Goal: Task Accomplishment & Management: Manage account settings

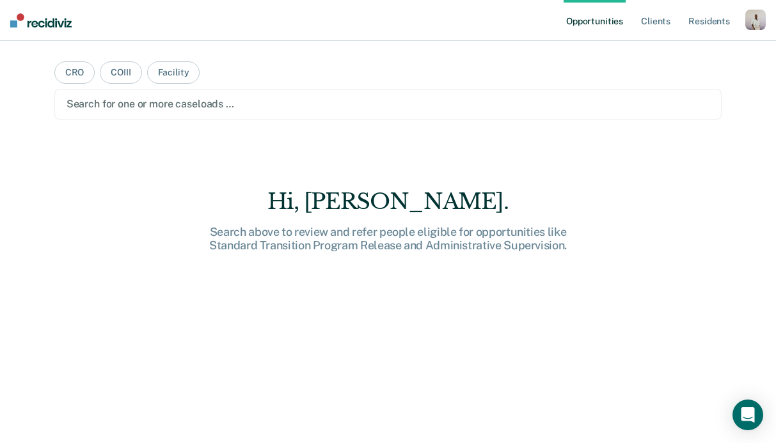
click at [748, 19] on div "button" at bounding box center [755, 20] width 20 height 20
click at [683, 49] on link "Profile" at bounding box center [703, 52] width 103 height 11
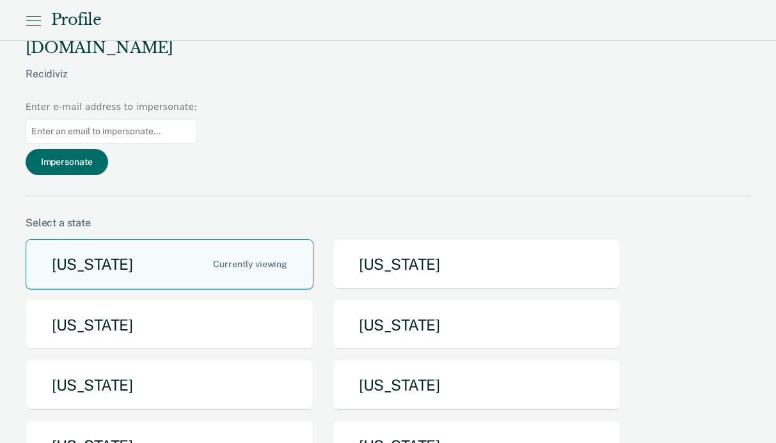
click at [236, 239] on button "[US_STATE]" at bounding box center [170, 264] width 288 height 51
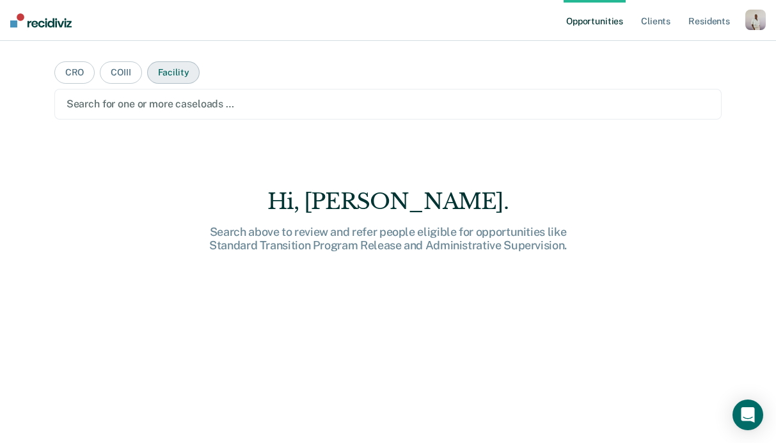
click at [174, 78] on button "Facility" at bounding box center [173, 72] width 53 height 22
click at [110, 73] on button "COIII" at bounding box center [121, 72] width 42 height 22
click at [157, 97] on div at bounding box center [388, 104] width 643 height 15
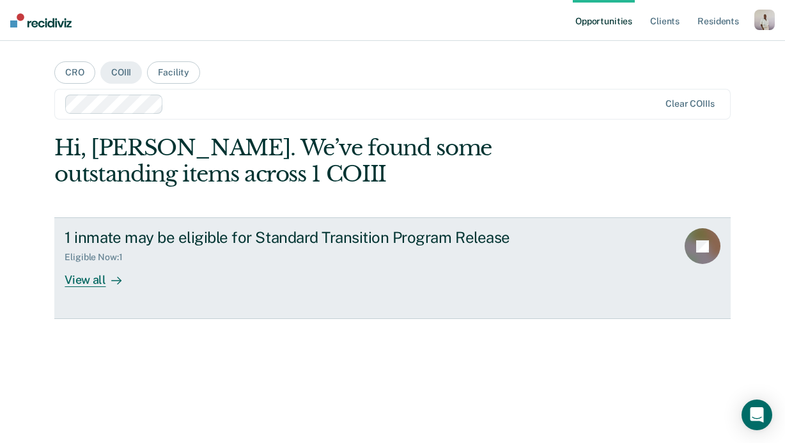
click at [116, 284] on icon at bounding box center [116, 281] width 10 height 10
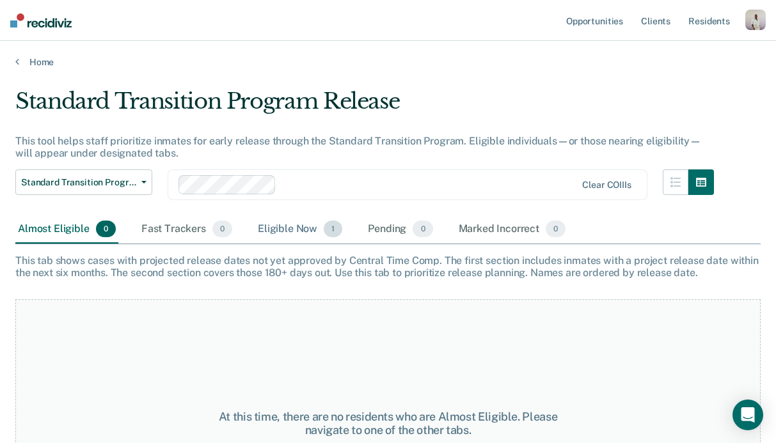
click at [314, 234] on div "Eligible Now 1" at bounding box center [300, 230] width 90 height 28
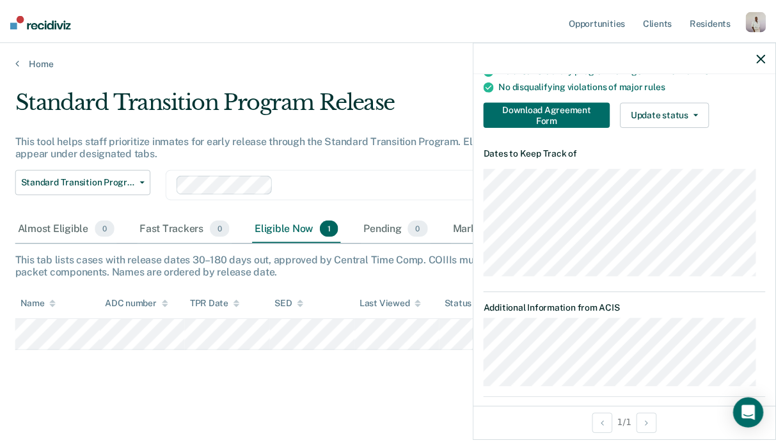
scroll to position [197, 0]
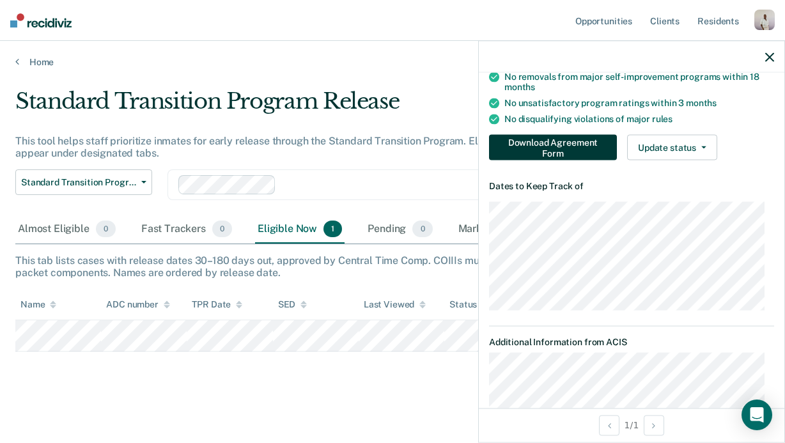
click at [560, 152] on button "Download Agreement Form" at bounding box center [553, 148] width 128 height 26
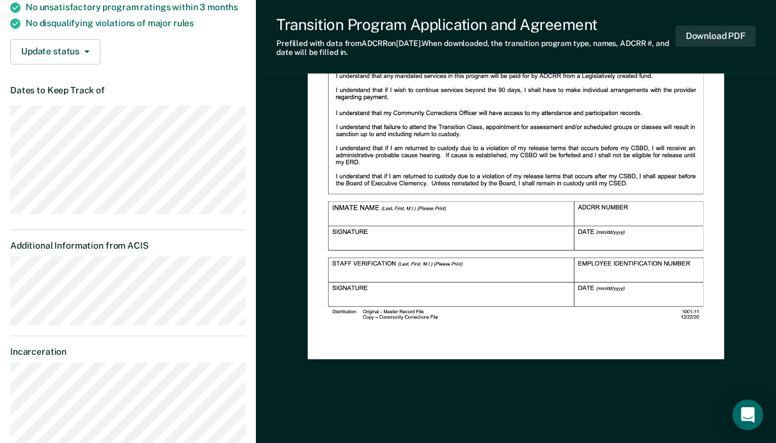
scroll to position [91, 0]
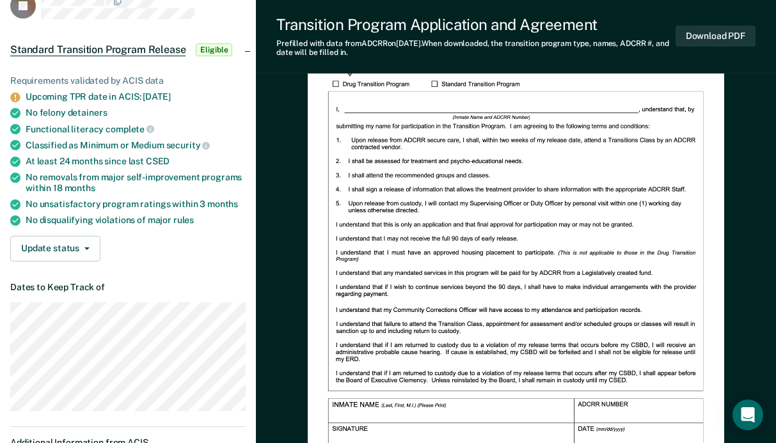
click at [121, 78] on div "Requirements validated by ACIS data" at bounding box center [127, 80] width 235 height 11
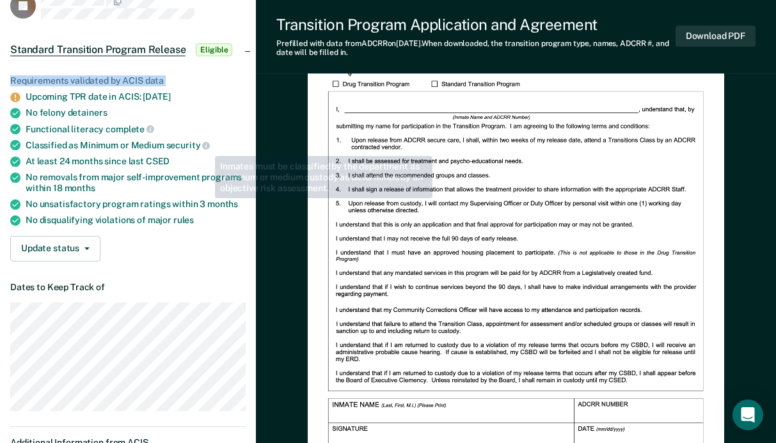
copy ul "Requirements validated by ACIS data"
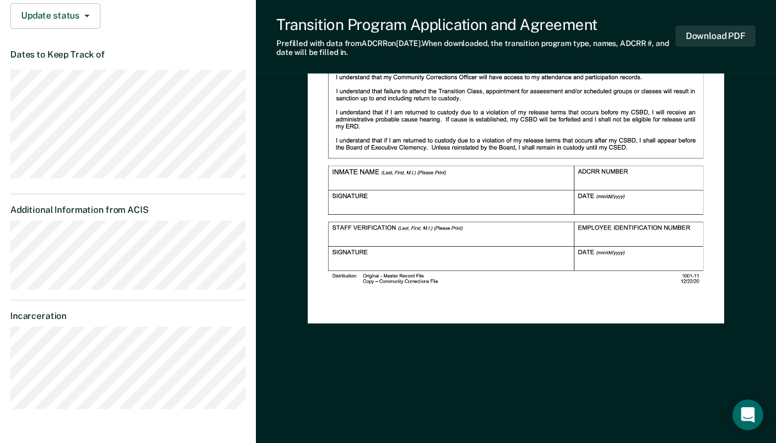
scroll to position [325, 0]
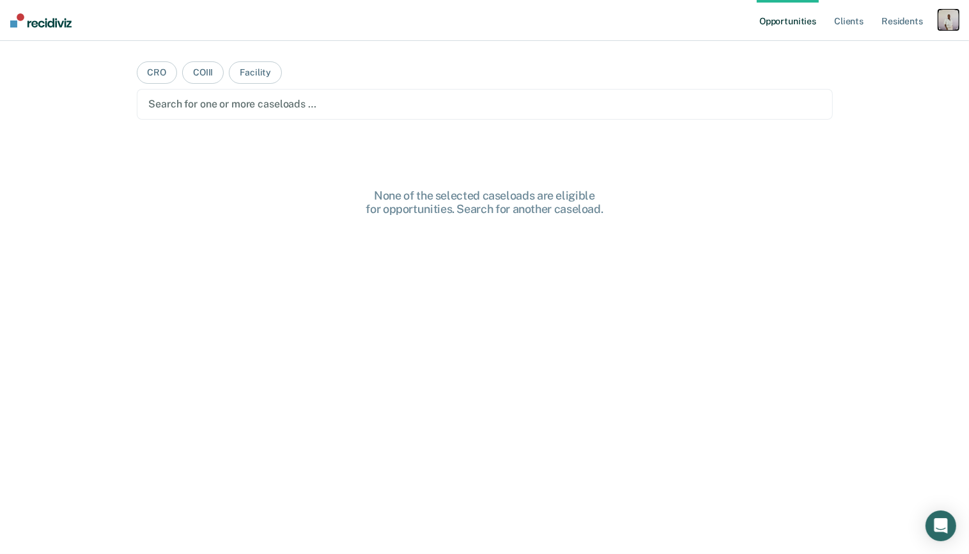
click at [940, 29] on div "button" at bounding box center [949, 20] width 20 height 20
click at [331, 158] on main "CRO COIII Facility Search for one or more caseloads … None of the selected case…" at bounding box center [485, 282] width 727 height 482
click at [147, 72] on button "CRO" at bounding box center [157, 72] width 41 height 22
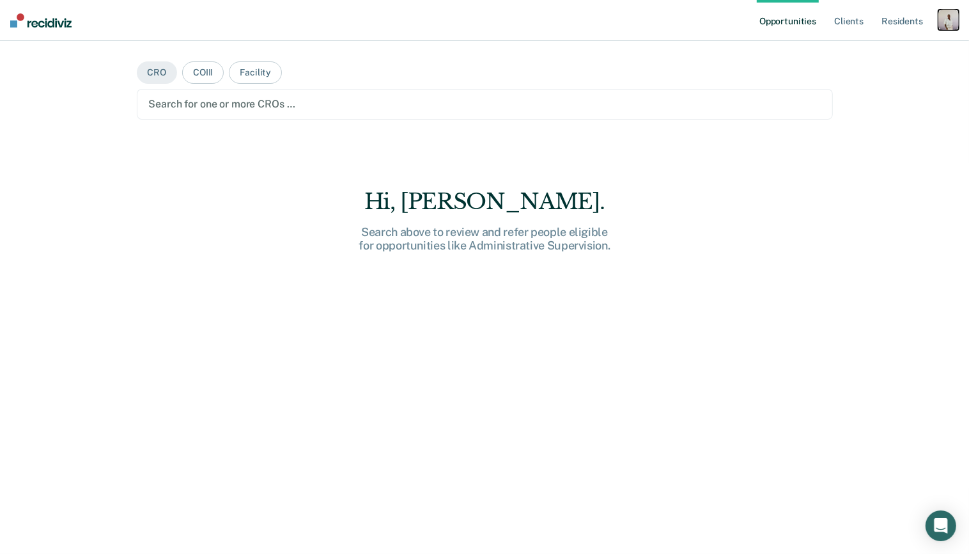
click at [941, 20] on div "button" at bounding box center [949, 20] width 20 height 20
click at [851, 51] on link "Profile" at bounding box center [897, 52] width 103 height 11
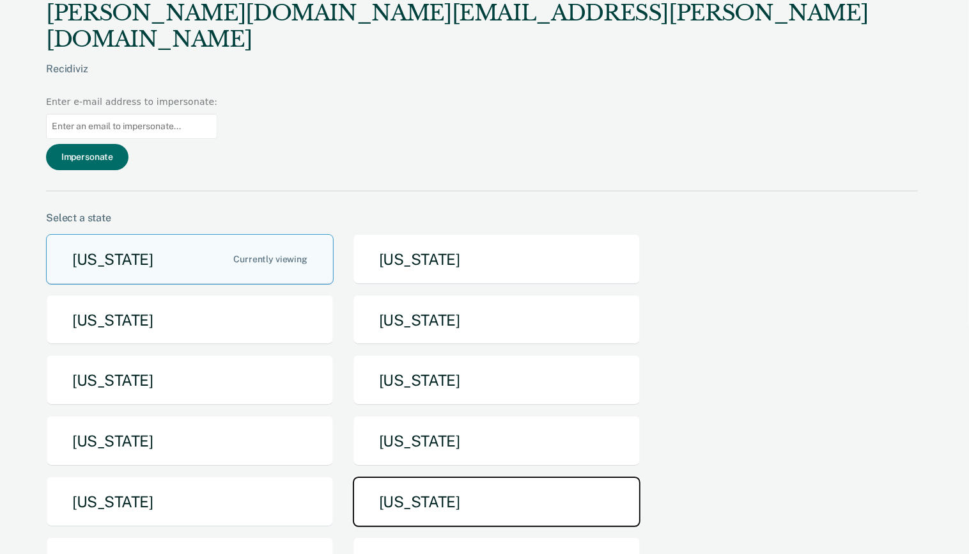
click at [407, 476] on button "[US_STATE]" at bounding box center [497, 501] width 288 height 51
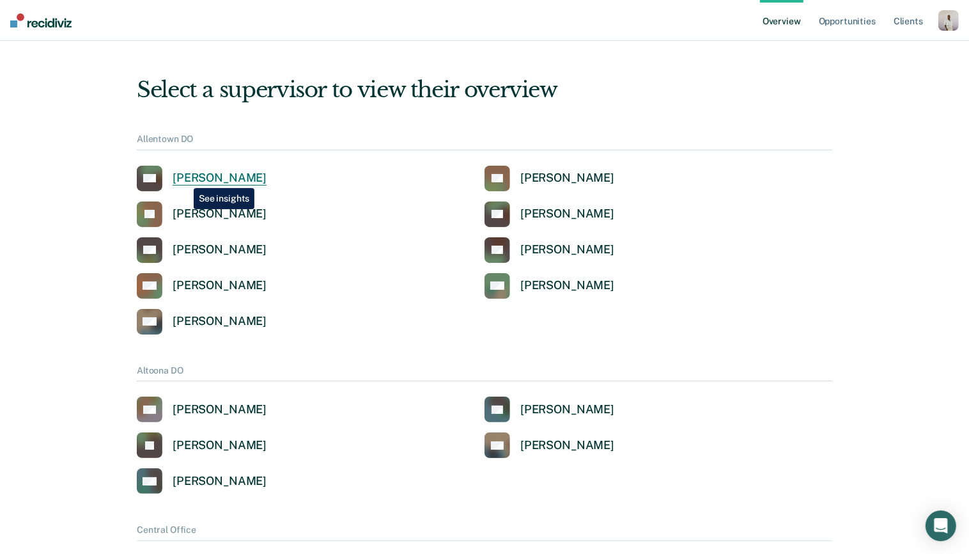
click at [184, 178] on div "Newton Condict" at bounding box center [220, 178] width 94 height 15
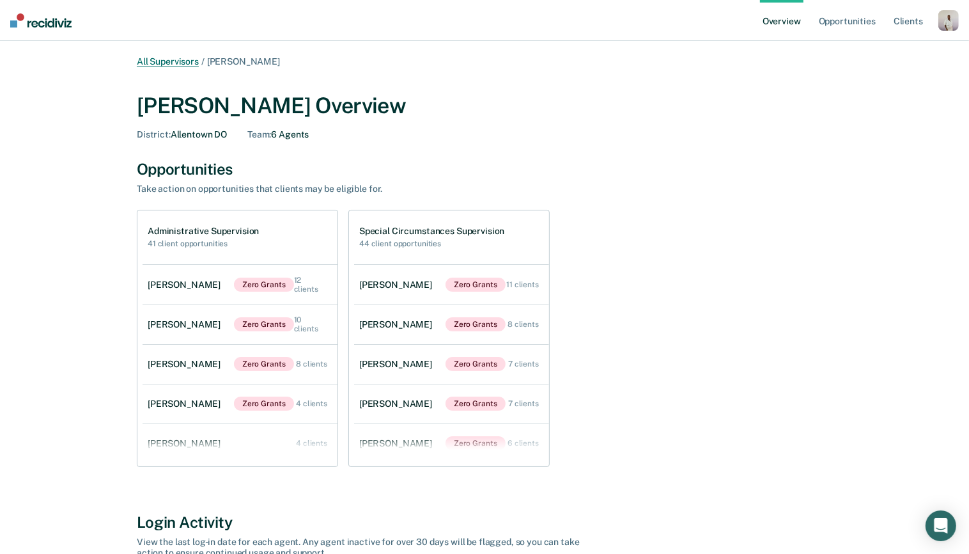
click at [170, 60] on link "All Supervisors" at bounding box center [168, 61] width 62 height 11
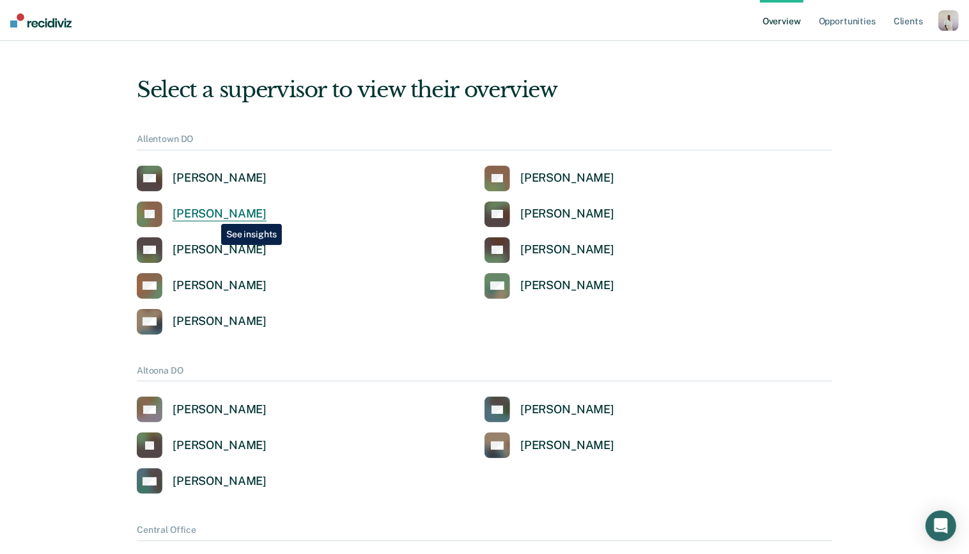
click at [212, 214] on div "Leshia Evans" at bounding box center [220, 214] width 94 height 15
click at [945, 25] on div "button" at bounding box center [949, 20] width 20 height 20
click at [861, 50] on link "Profile" at bounding box center [897, 51] width 103 height 11
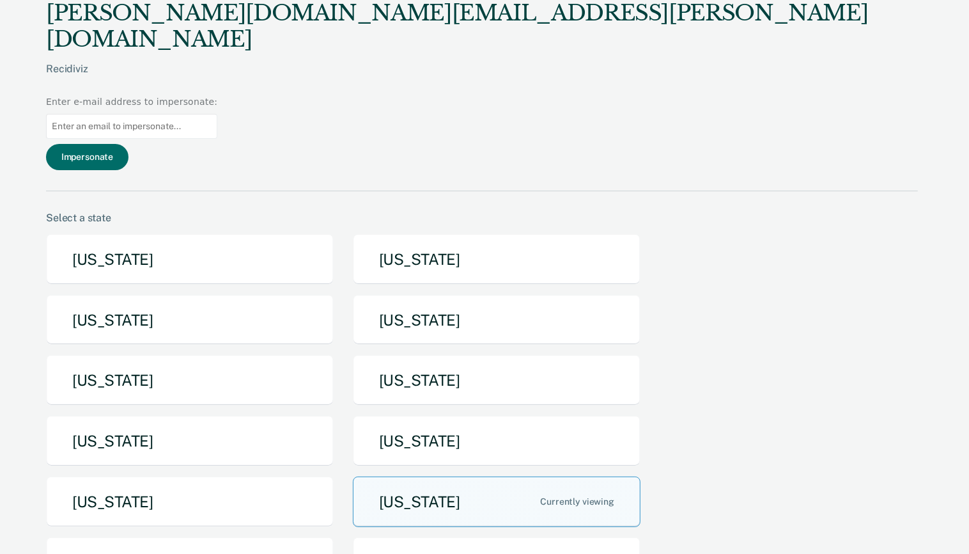
click at [217, 114] on input at bounding box center [131, 126] width 171 height 25
paste input "aanderton@pa.gov"
type input "aanderton@pa.gov"
click at [129, 144] on button "Impersonate" at bounding box center [87, 157] width 82 height 26
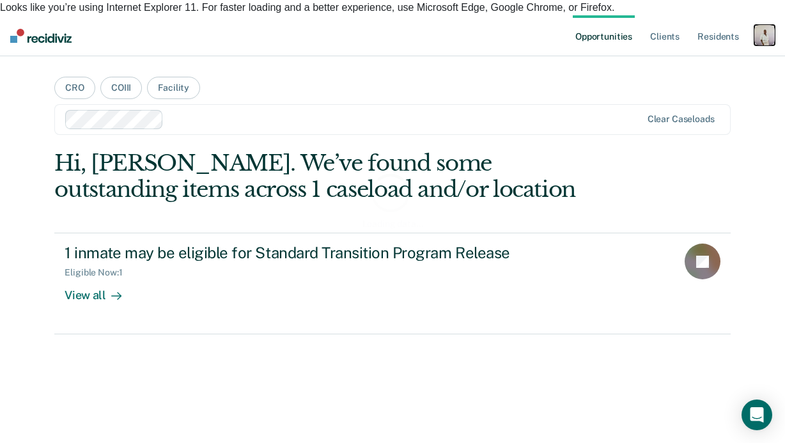
click at [771, 25] on div "button" at bounding box center [765, 35] width 20 height 20
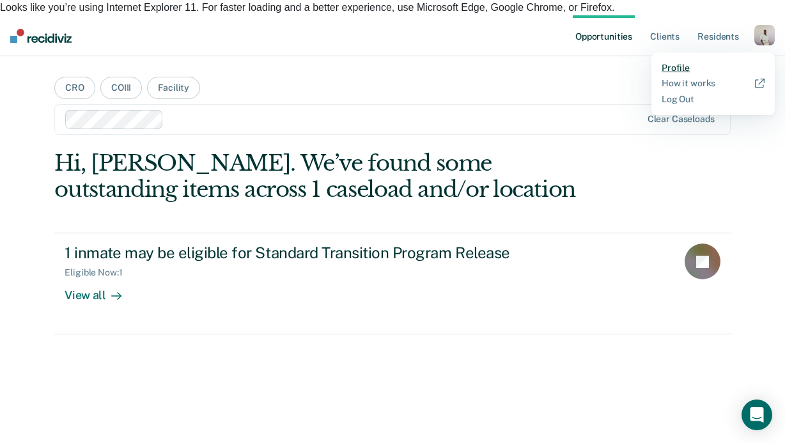
click at [686, 63] on link "Profile" at bounding box center [713, 68] width 103 height 11
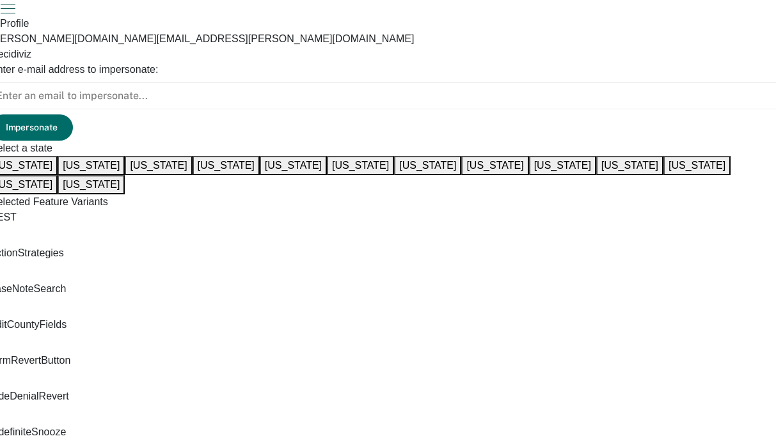
click at [674, 82] on input at bounding box center [387, 95] width 795 height 27
paste input "[EMAIL_ADDRESS][DOMAIN_NAME]"
type input "[EMAIL_ADDRESS][DOMAIN_NAME]"
click at [73, 114] on button "Impersonate" at bounding box center [31, 127] width 82 height 26
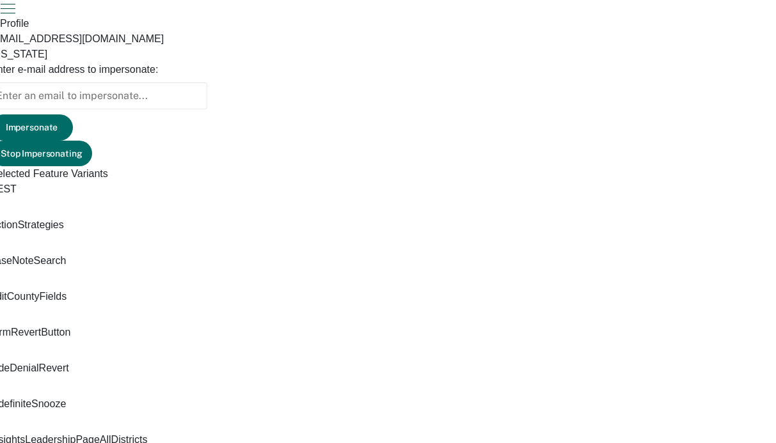
click at [207, 82] on input at bounding box center [98, 95] width 217 height 27
paste input "[EMAIL_ADDRESS][DOMAIN_NAME]"
drag, startPoint x: 591, startPoint y: 51, endPoint x: 554, endPoint y: 50, distance: 36.5
click at [207, 50] on div "[EMAIL_ADDRESS][DOMAIN_NAME] [US_STATE] Enter e-mail address to impersonate: [E…" at bounding box center [98, 99] width 217 height 136
type input "[EMAIL_ADDRESS][DOMAIN_NAME]"
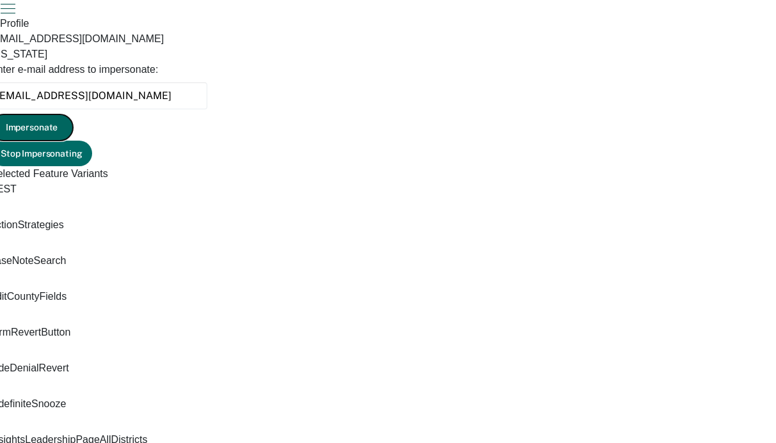
click at [73, 114] on button "Impersonate" at bounding box center [31, 127] width 82 height 26
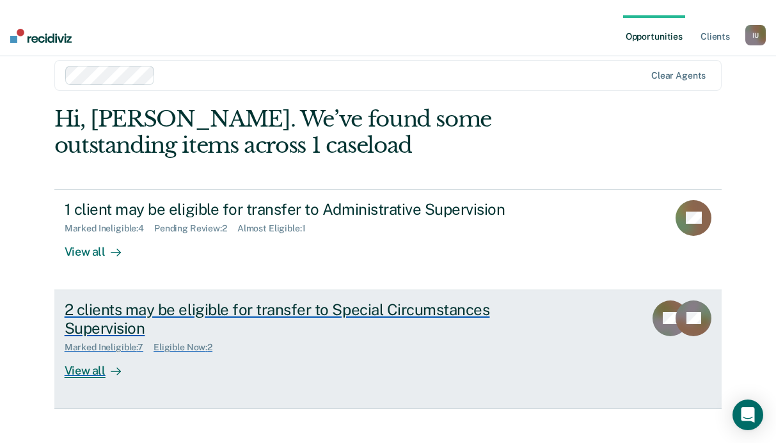
scroll to position [19, 0]
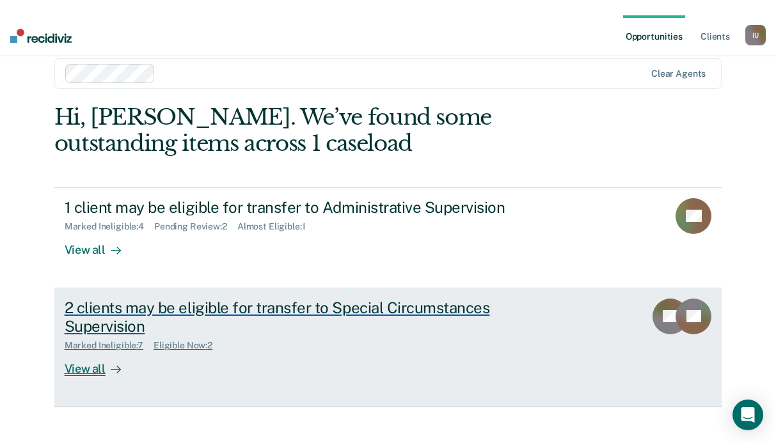
click at [90, 351] on div "View all" at bounding box center [101, 363] width 72 height 25
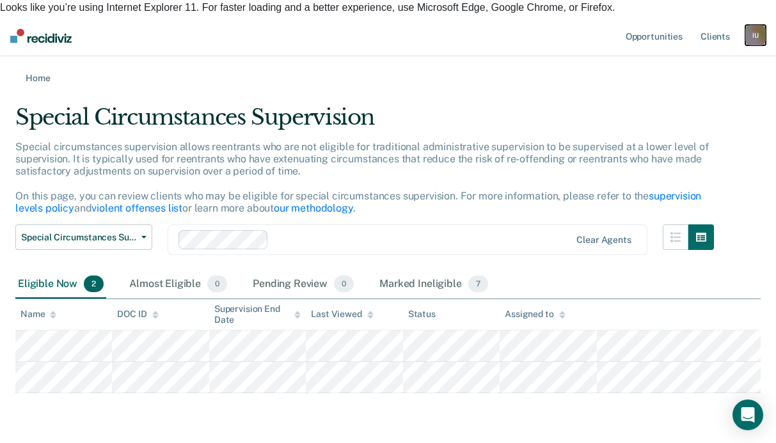
click at [746, 25] on div "I U" at bounding box center [755, 35] width 20 height 20
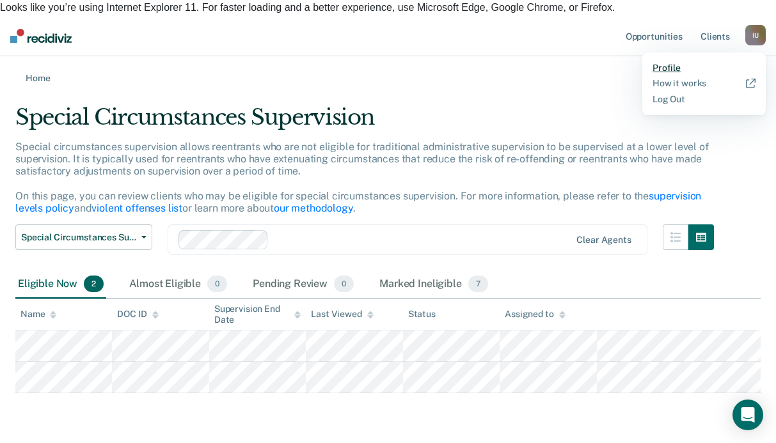
click at [673, 63] on link "Profile" at bounding box center [703, 68] width 103 height 11
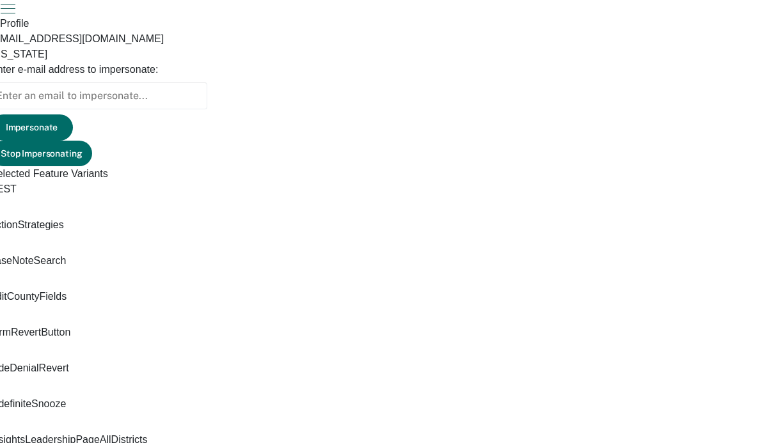
click at [207, 82] on input at bounding box center [98, 95] width 217 height 27
paste input "[EMAIL_ADDRESS][DOMAIN_NAME]"
type input "[EMAIL_ADDRESS][DOMAIN_NAME]"
click at [73, 114] on button "Impersonate" at bounding box center [31, 127] width 82 height 26
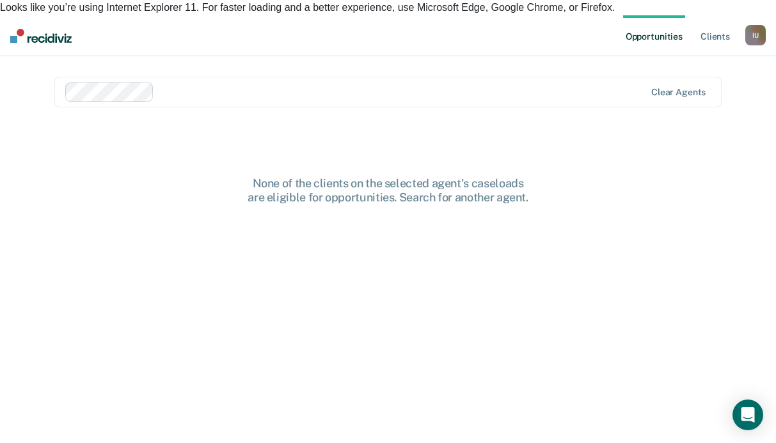
click at [150, 82] on div at bounding box center [355, 91] width 581 height 19
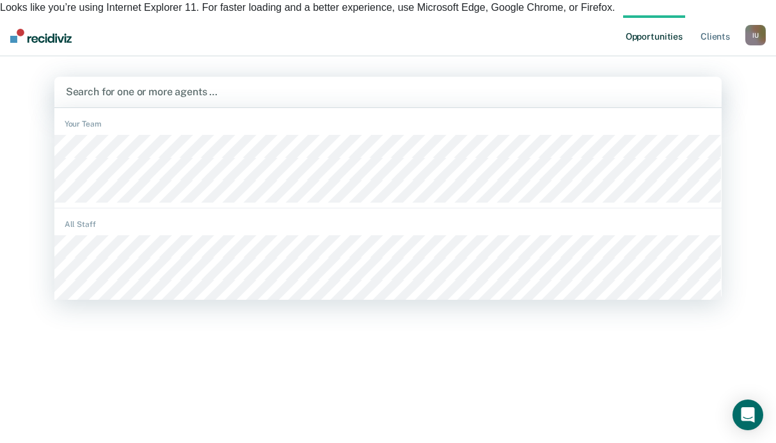
click at [207, 56] on main "option [PERSON_NAME], deselected. [PERSON_NAME], 1 of 582. 582 results availabl…" at bounding box center [388, 173] width 698 height 235
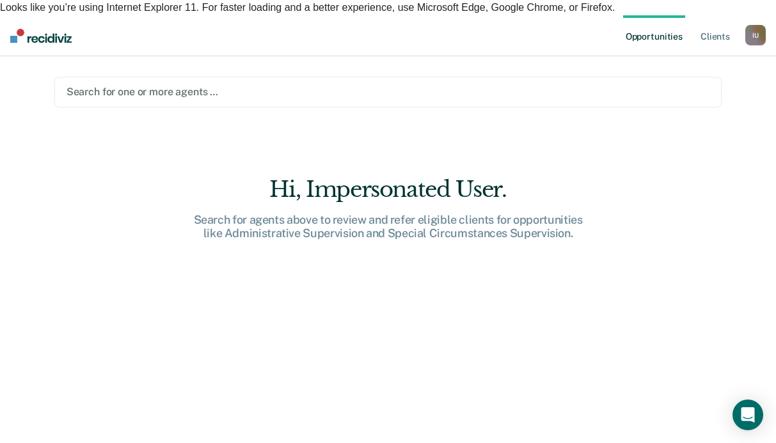
click at [395, 84] on div at bounding box center [388, 91] width 643 height 15
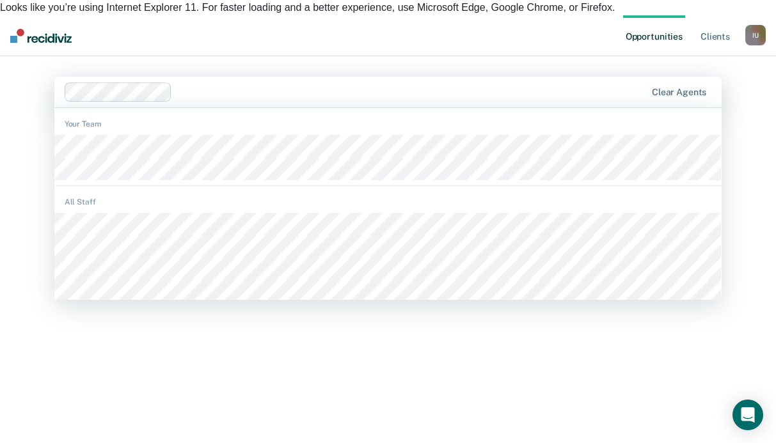
click at [236, 84] on div at bounding box center [411, 91] width 468 height 15
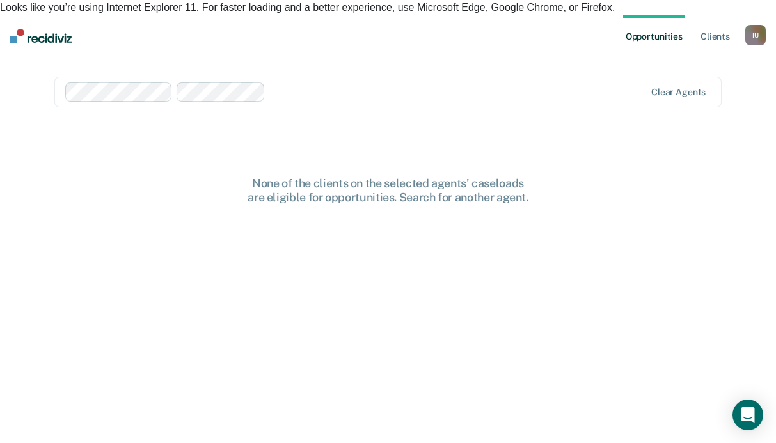
click at [288, 86] on div at bounding box center [355, 91] width 581 height 19
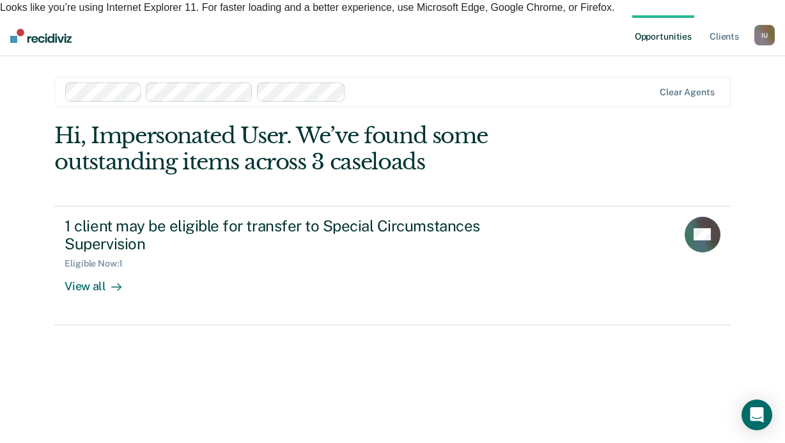
click at [400, 84] on div at bounding box center [502, 91] width 302 height 15
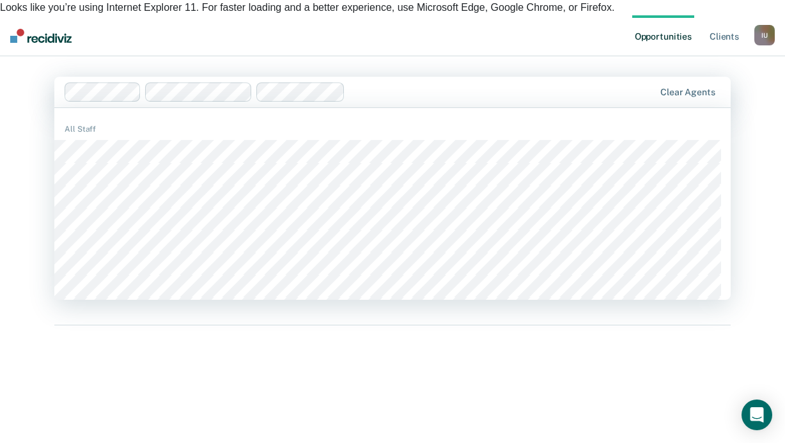
scroll to position [3, 0]
